Goal: Task Accomplishment & Management: Use online tool/utility

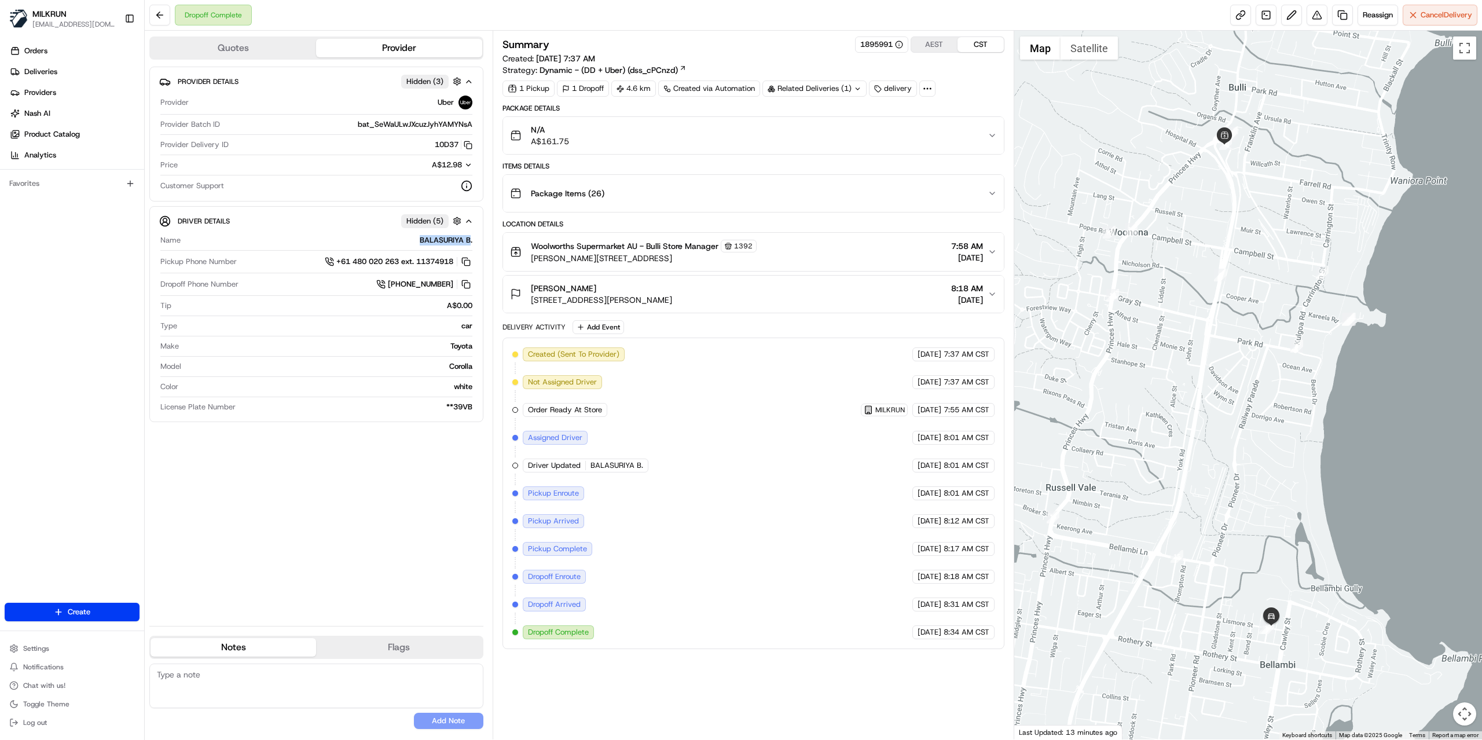
drag, startPoint x: 427, startPoint y: 242, endPoint x: 469, endPoint y: 242, distance: 42.3
click at [469, 242] on div "BALASURIYA B." at bounding box center [328, 240] width 287 height 10
copy div "BALASURIYA B"
click at [1338, 19] on link at bounding box center [1342, 15] width 21 height 21
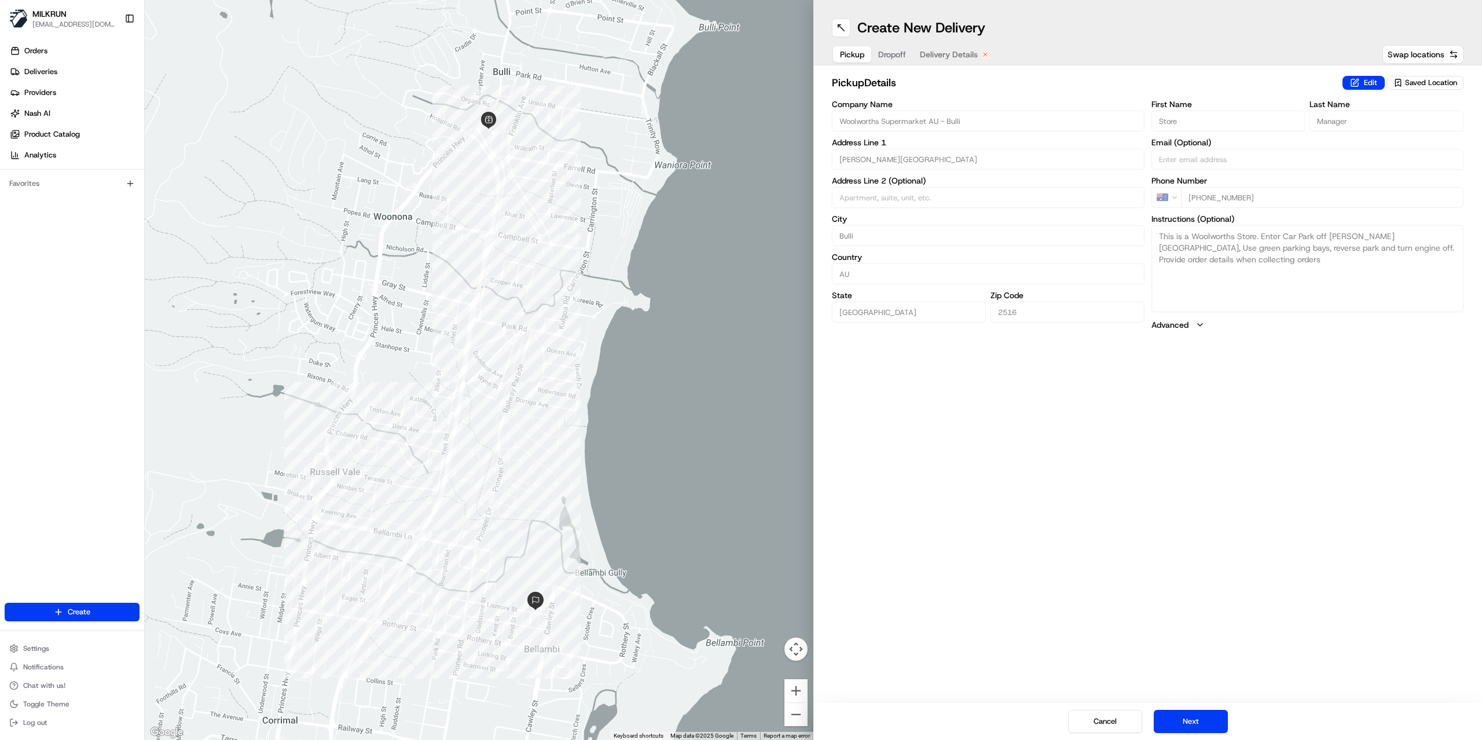
click at [962, 57] on span "Delivery Details" at bounding box center [949, 55] width 58 height 12
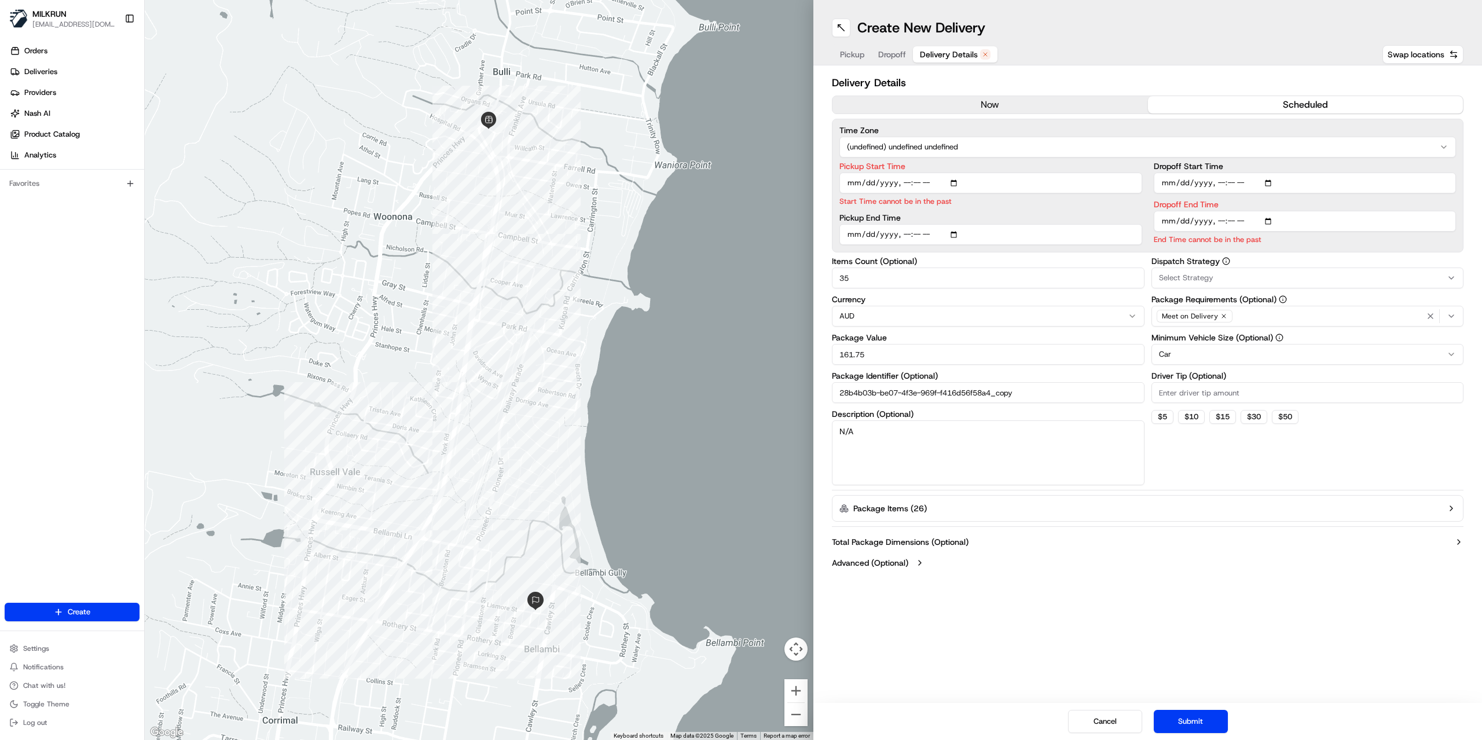
click at [1016, 101] on button "now" at bounding box center [989, 104] width 315 height 17
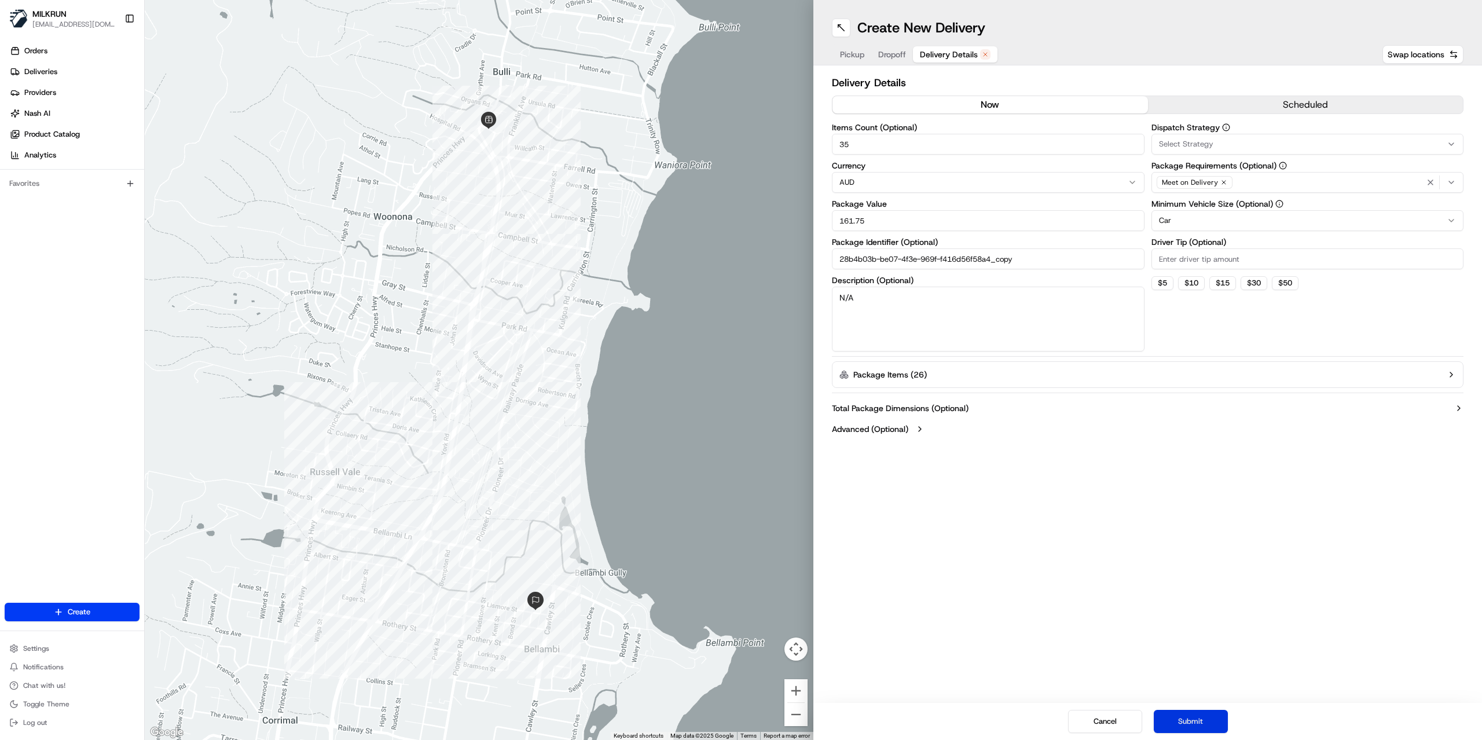
click at [1198, 720] on button "Submit" at bounding box center [1191, 721] width 74 height 23
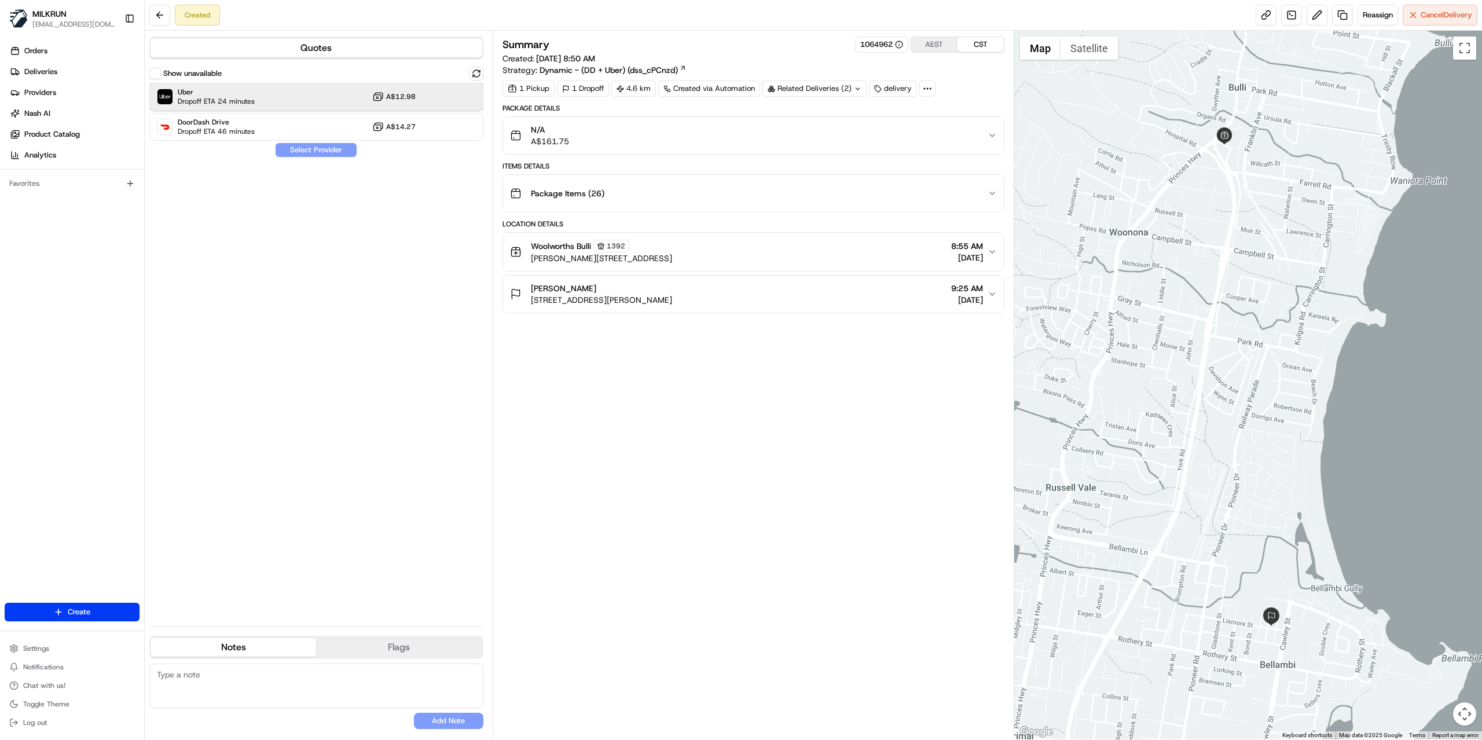
click at [252, 105] on span "Dropoff ETA 24 minutes" at bounding box center [216, 101] width 77 height 9
click at [302, 151] on button "Assign Provider" at bounding box center [316, 150] width 82 height 14
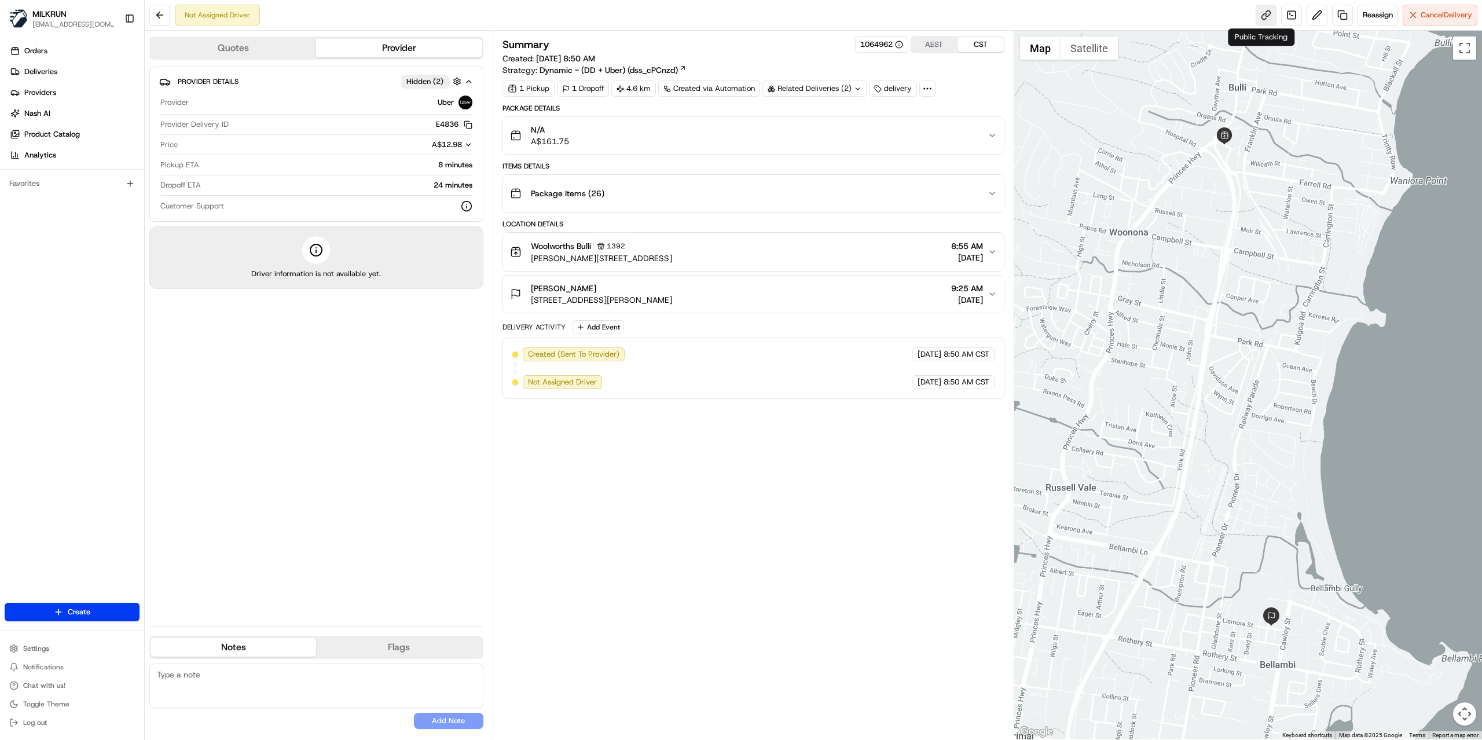
click at [1262, 24] on link at bounding box center [1266, 15] width 21 height 21
